Goal: Task Accomplishment & Management: Use online tool/utility

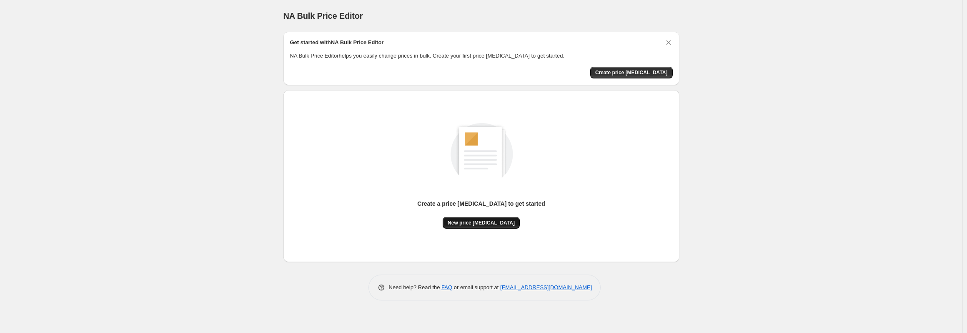
click at [489, 219] on span "New price [MEDICAL_DATA]" at bounding box center [481, 222] width 67 height 7
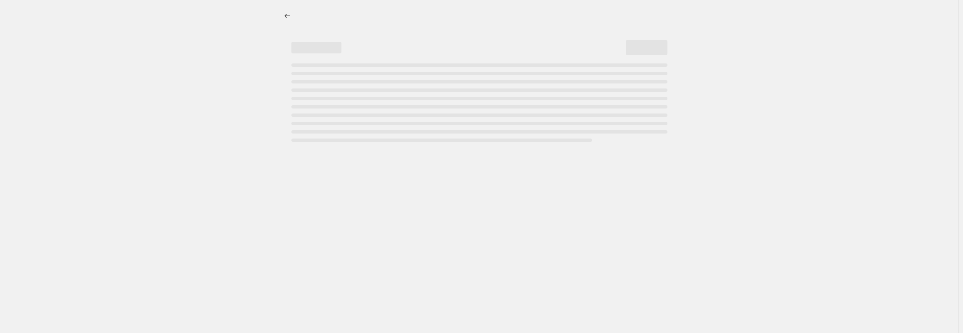
select select "percentage"
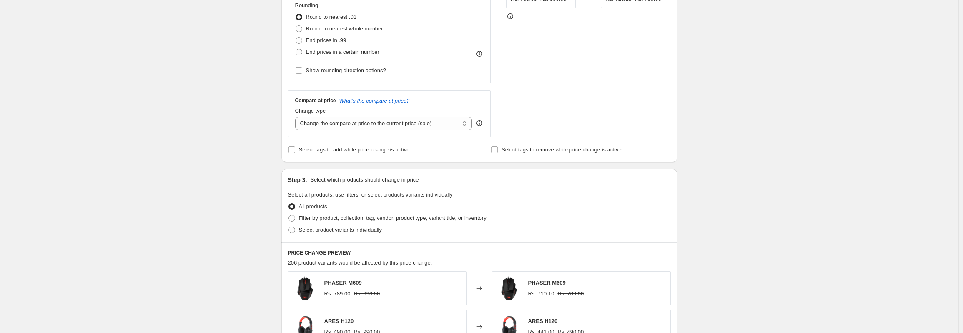
scroll to position [125, 0]
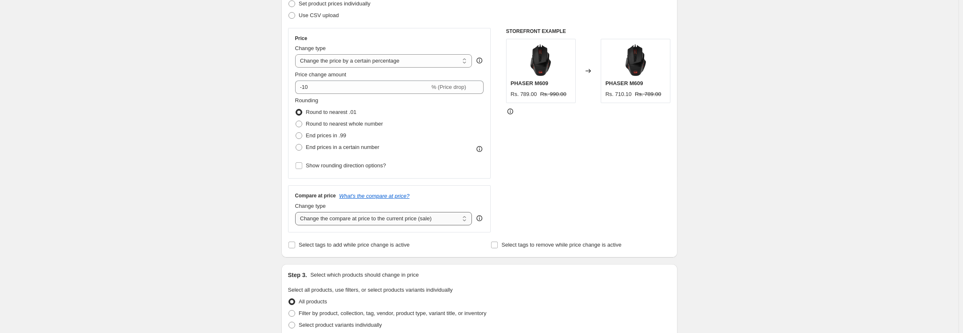
click at [365, 218] on select "Change the compare at price to the current price (sale) Change the compare at p…" at bounding box center [383, 218] width 177 height 13
click at [622, 189] on div "STOREFRONT EXAMPLE PHASER M609 Rs. 789.00 Rs. 990.00 Changed to PHASER M609 Rs.…" at bounding box center [588, 130] width 165 height 204
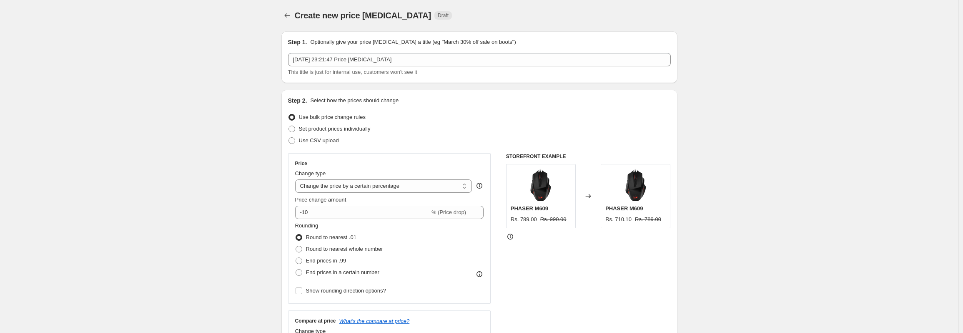
scroll to position [0, 0]
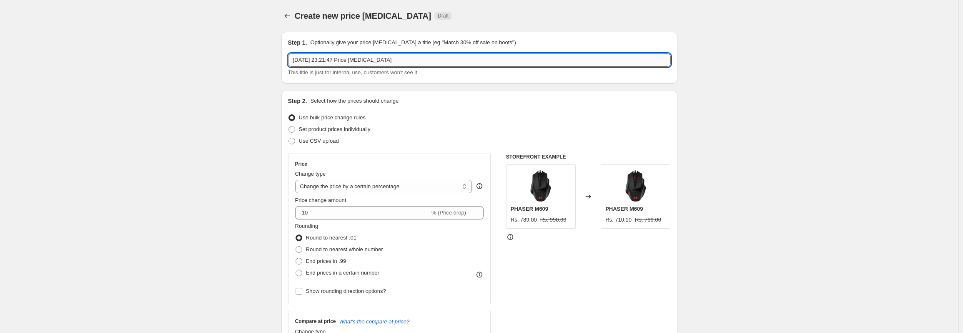
click at [400, 60] on input "[DATE] 23:21:47 Price [MEDICAL_DATA]" at bounding box center [479, 59] width 383 height 13
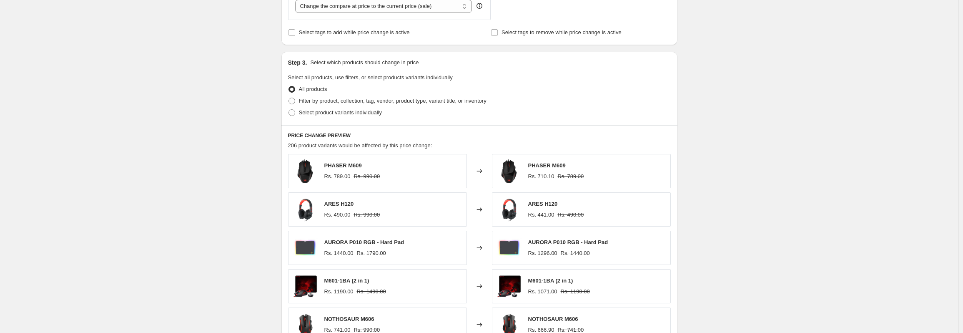
scroll to position [417, 0]
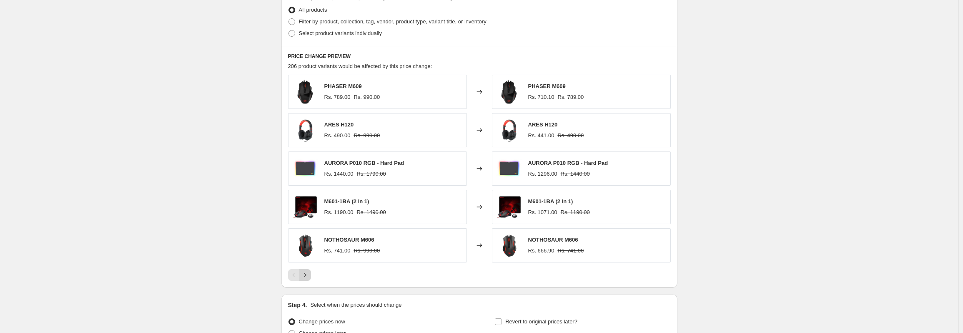
click at [308, 276] on icon "Next" at bounding box center [305, 274] width 8 height 8
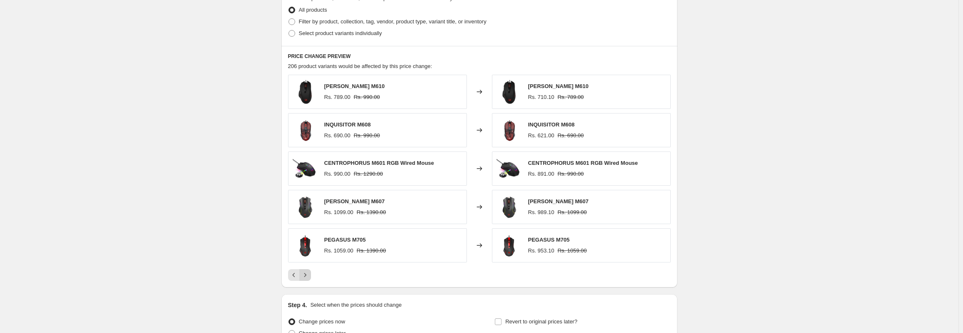
click at [308, 276] on icon "Next" at bounding box center [305, 274] width 8 height 8
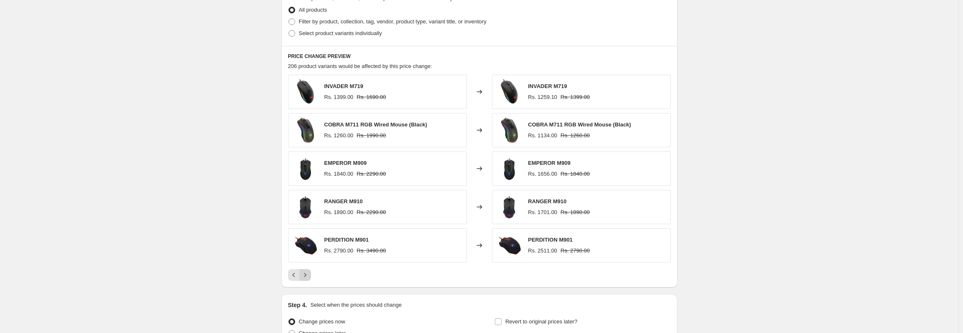
click at [308, 276] on icon "Next" at bounding box center [305, 274] width 8 height 8
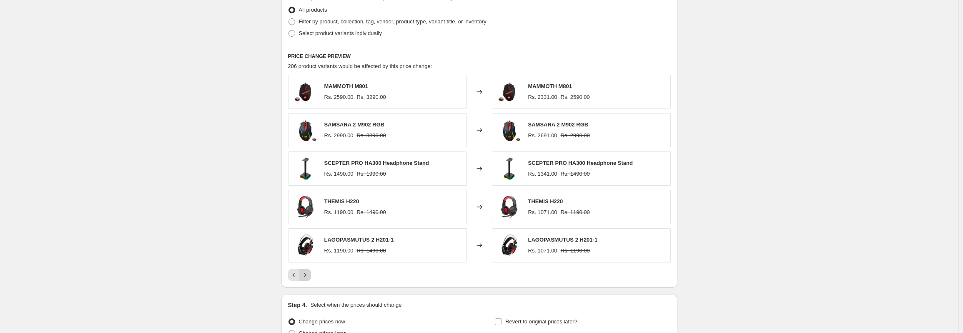
click at [307, 269] on button "Next" at bounding box center [305, 275] width 12 height 12
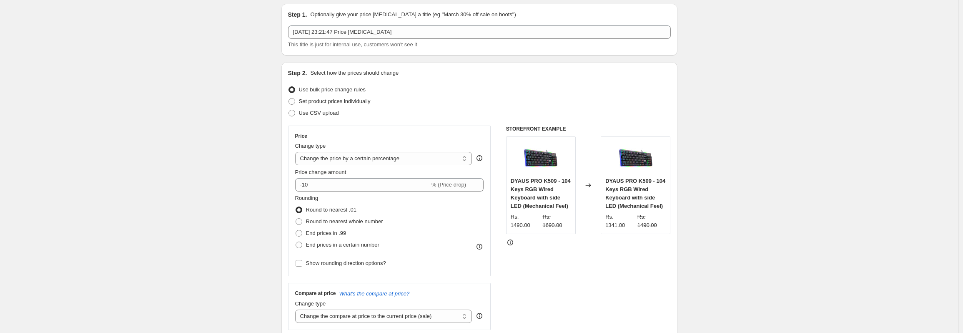
scroll to position [0, 0]
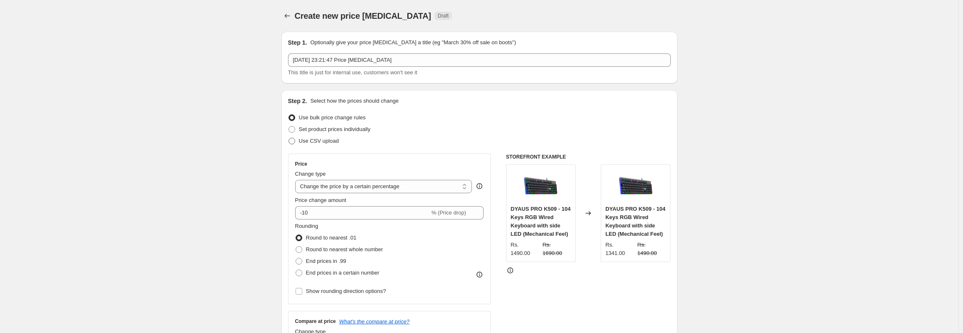
click at [333, 137] on span "Use CSV upload" at bounding box center [319, 141] width 40 height 8
click at [289, 138] on input "Use CSV upload" at bounding box center [288, 138] width 0 height 0
radio input "true"
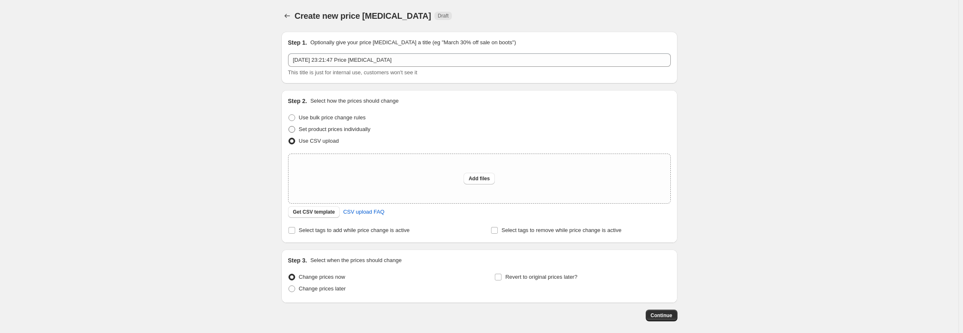
click at [335, 130] on span "Set product prices individually" at bounding box center [335, 129] width 72 height 6
click at [289, 126] on input "Set product prices individually" at bounding box center [288, 126] width 0 height 0
radio input "true"
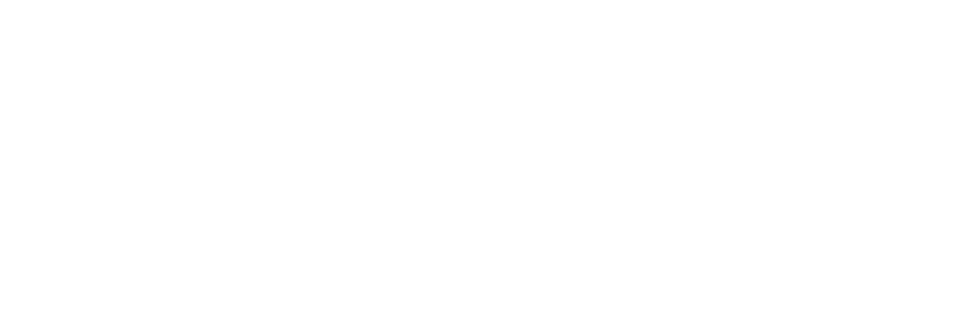
select select "percentage"
